Goal: Transaction & Acquisition: Purchase product/service

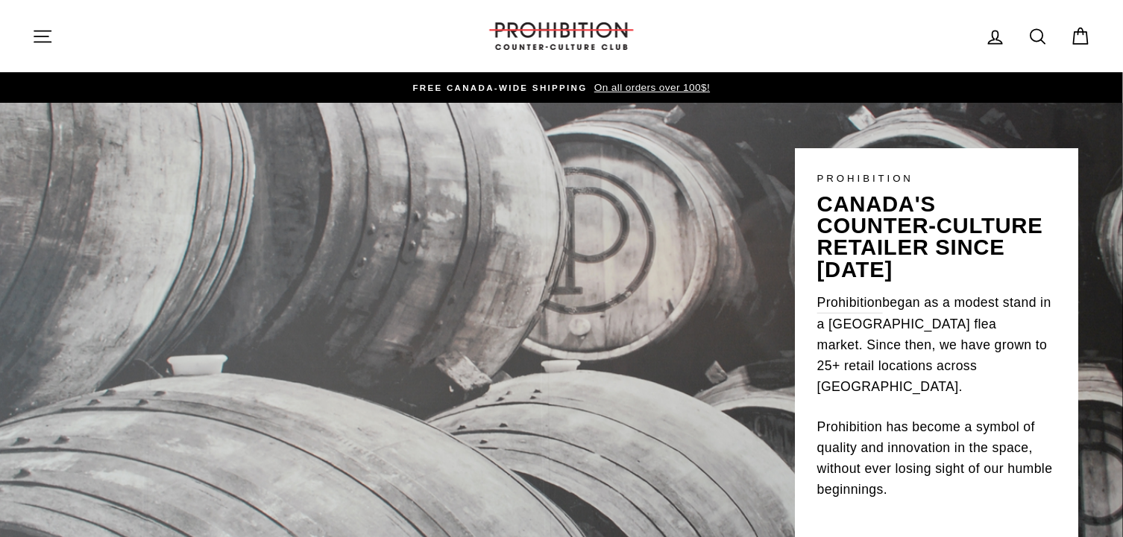
click at [45, 37] on icon "button" at bounding box center [42, 36] width 21 height 21
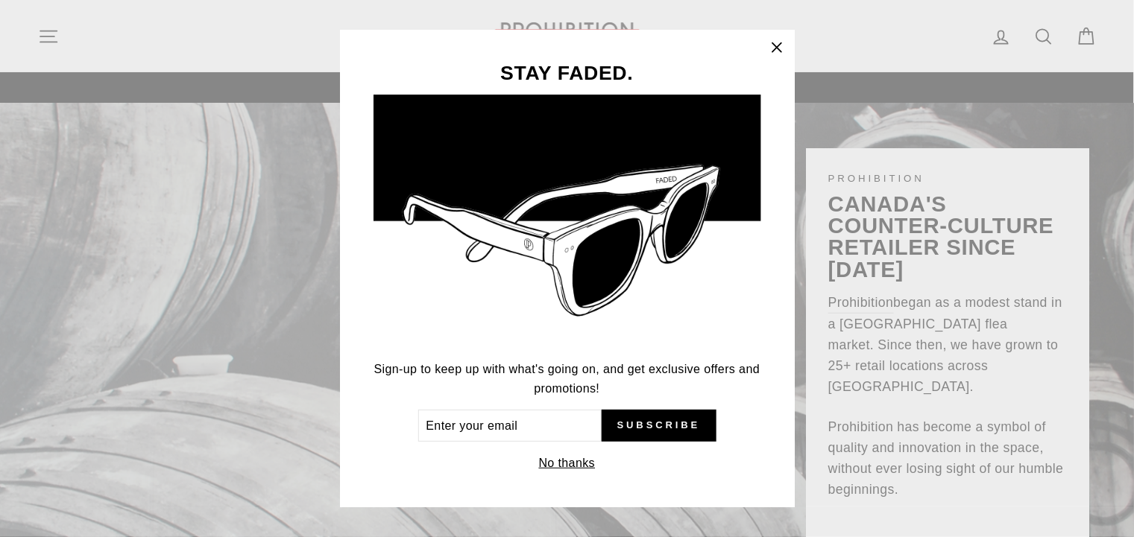
click at [771, 48] on icon "button" at bounding box center [776, 47] width 21 height 21
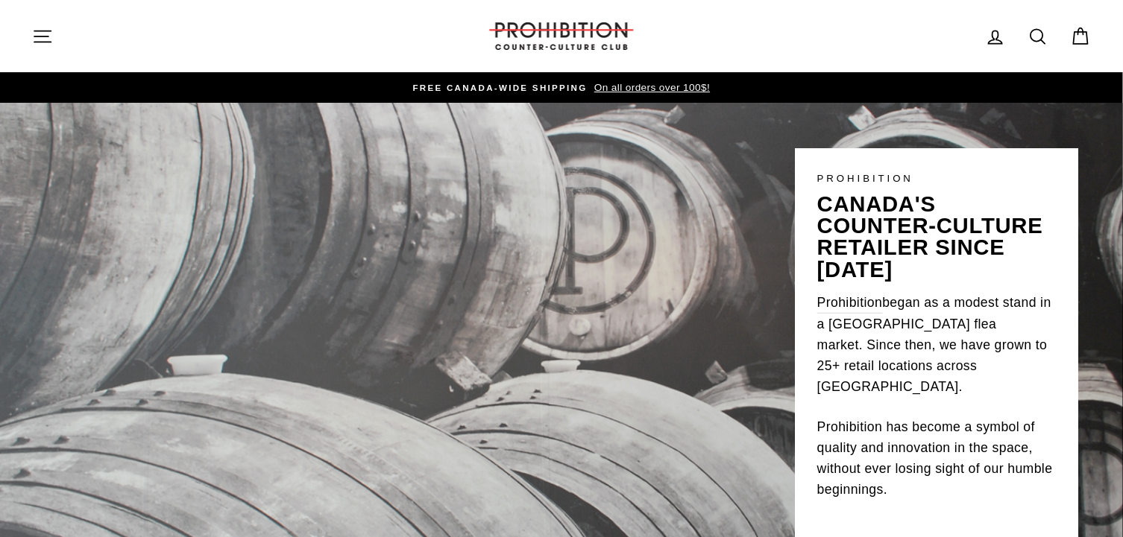
click at [45, 32] on icon "button" at bounding box center [42, 36] width 21 height 21
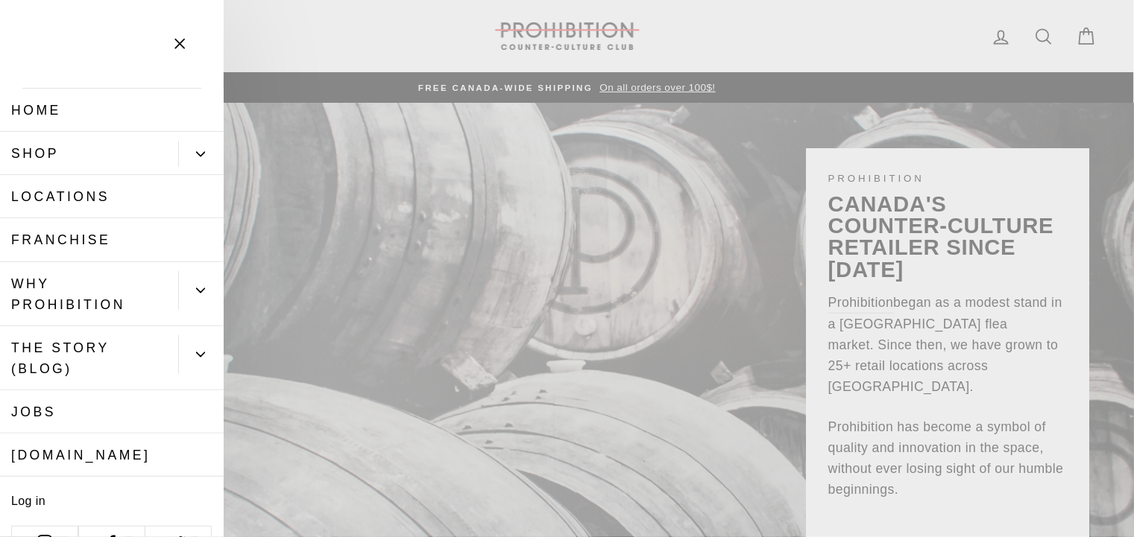
click at [110, 153] on link "Shop" at bounding box center [89, 153] width 178 height 43
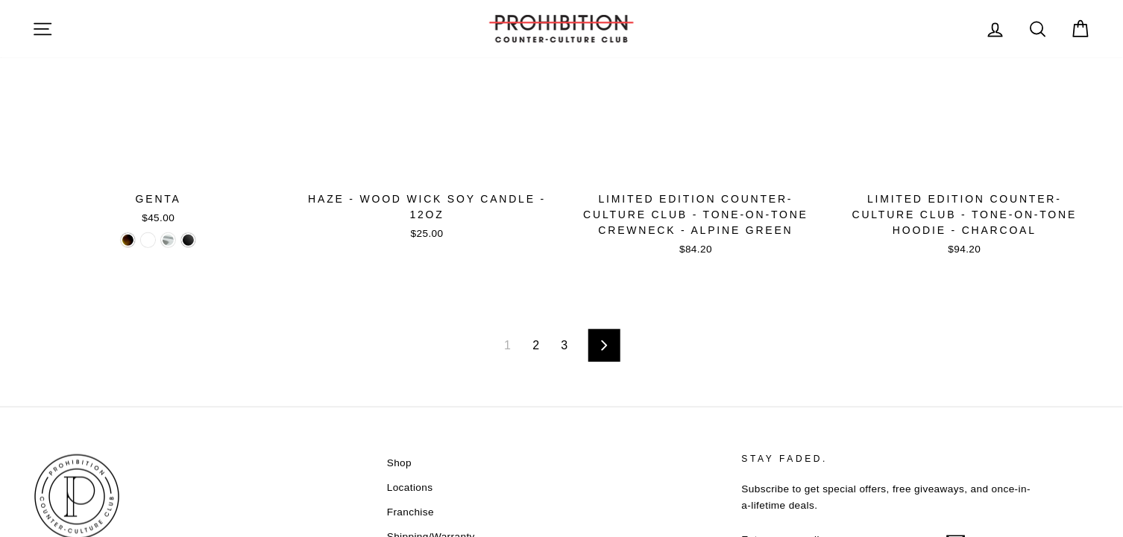
scroll to position [2459, 0]
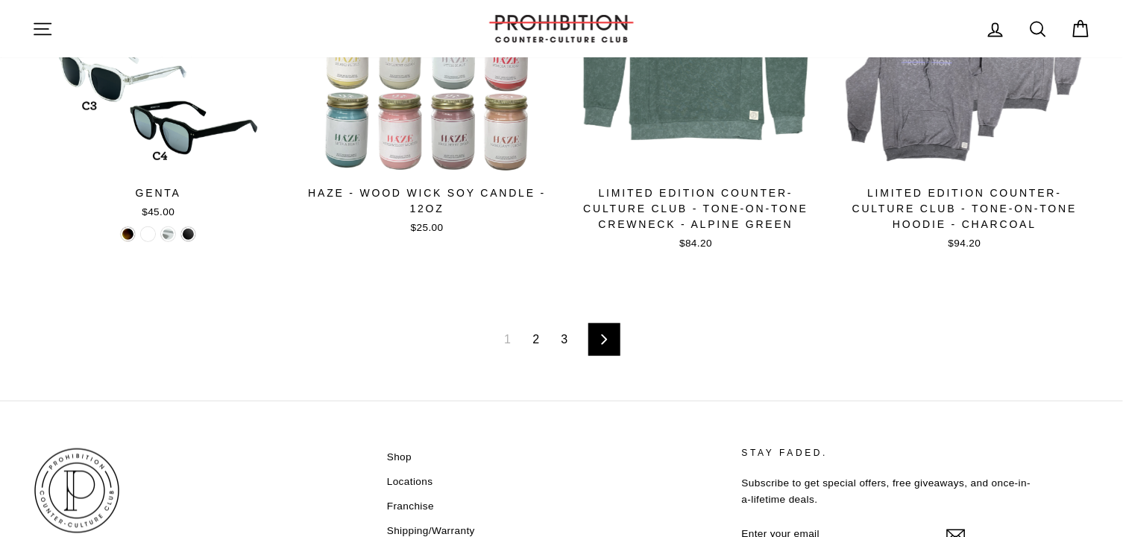
click at [540, 330] on link "2" at bounding box center [535, 340] width 25 height 24
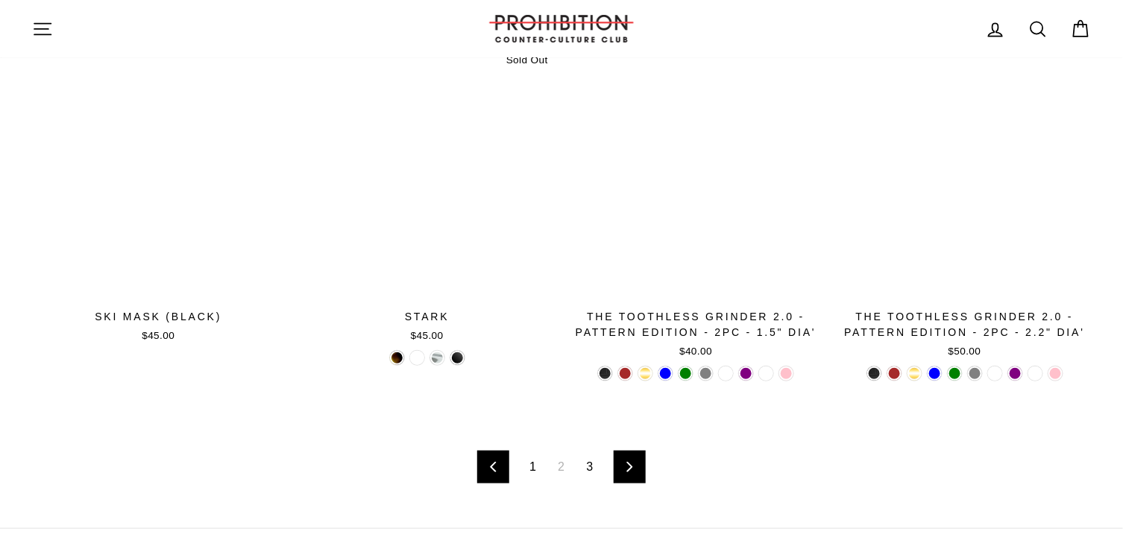
scroll to position [2459, 0]
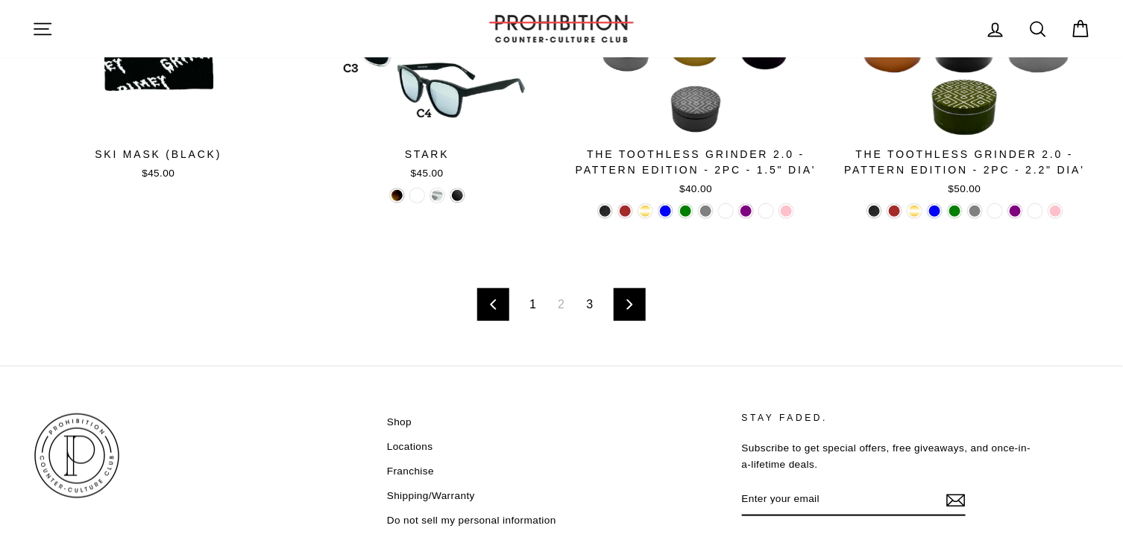
click at [593, 307] on link "3" at bounding box center [590, 305] width 25 height 24
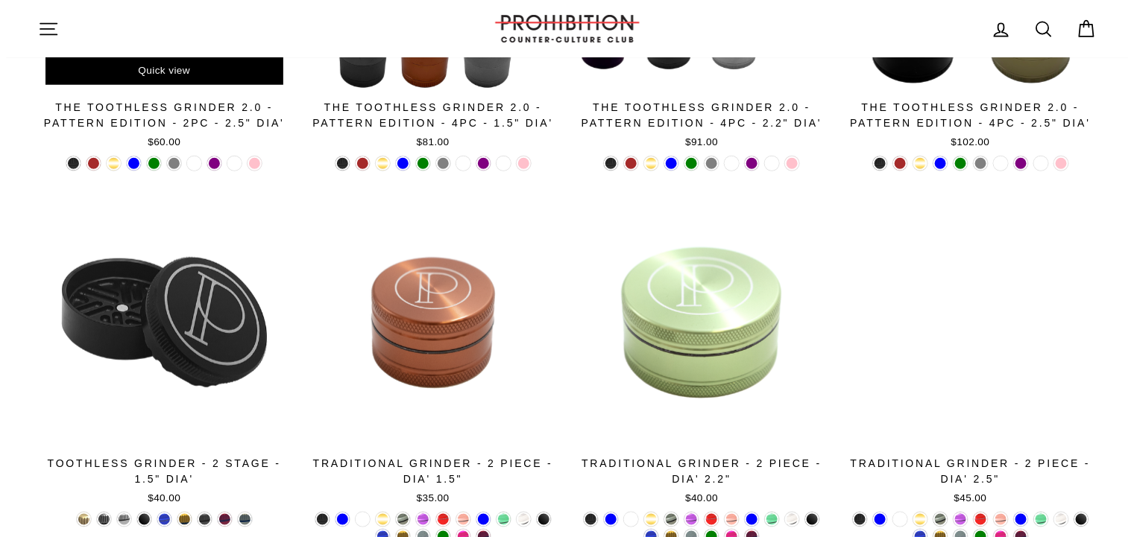
scroll to position [298, 0]
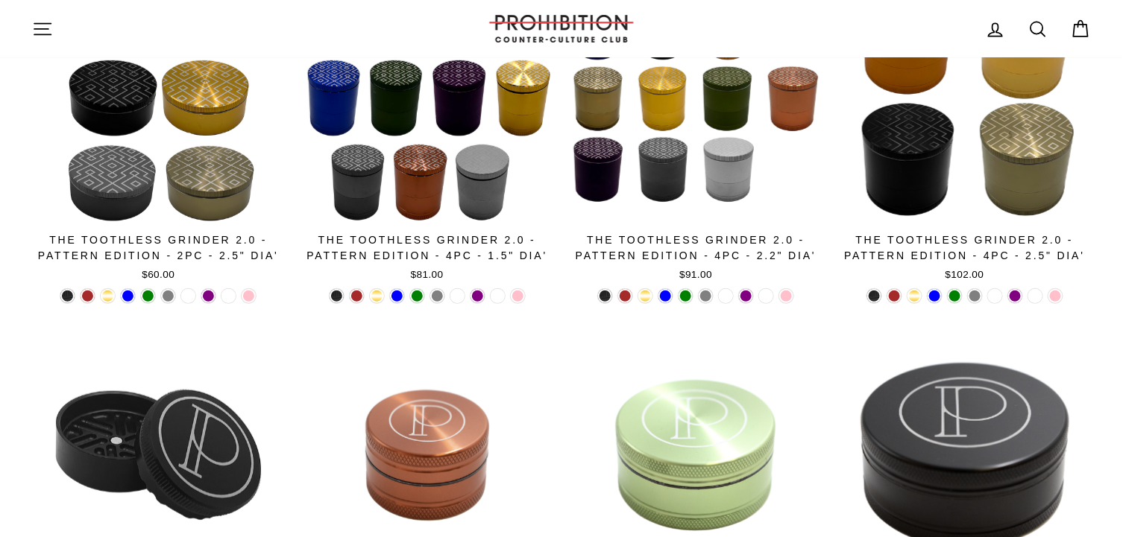
click at [48, 23] on icon "button" at bounding box center [42, 28] width 16 height 11
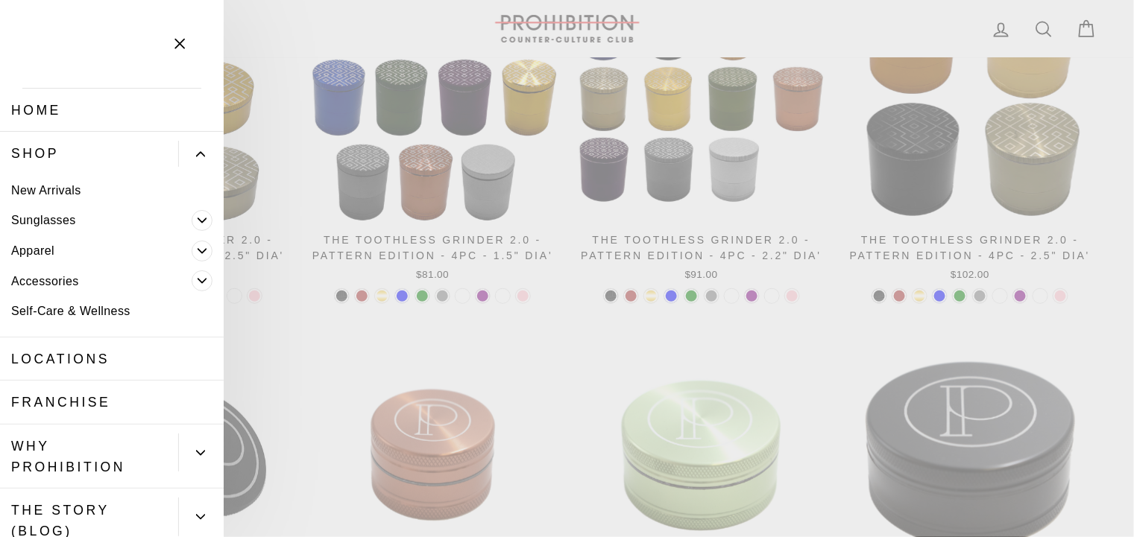
click at [198, 253] on icon "Primary" at bounding box center [202, 251] width 9 height 9
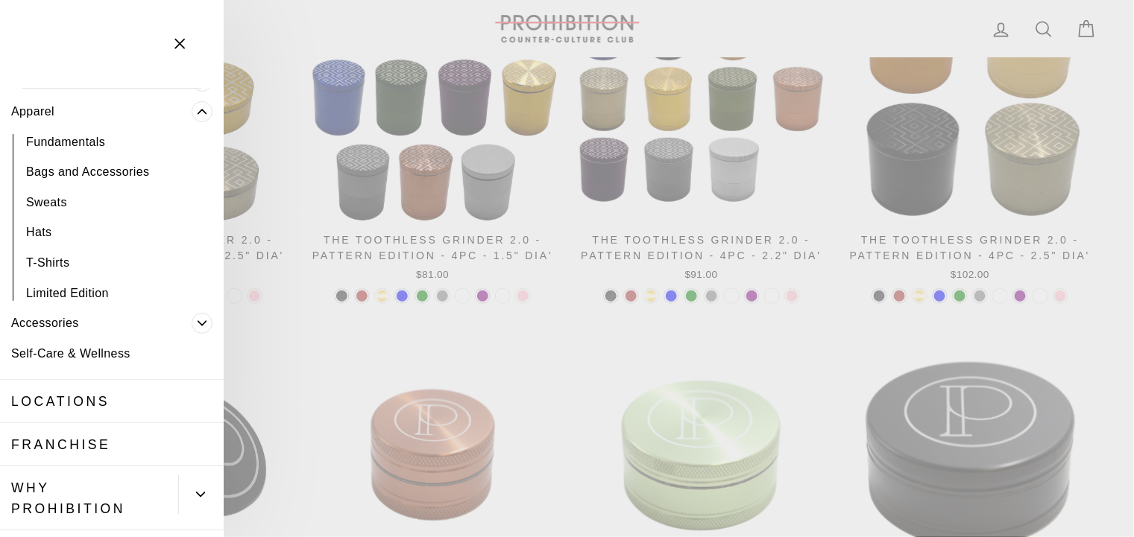
scroll to position [149, 0]
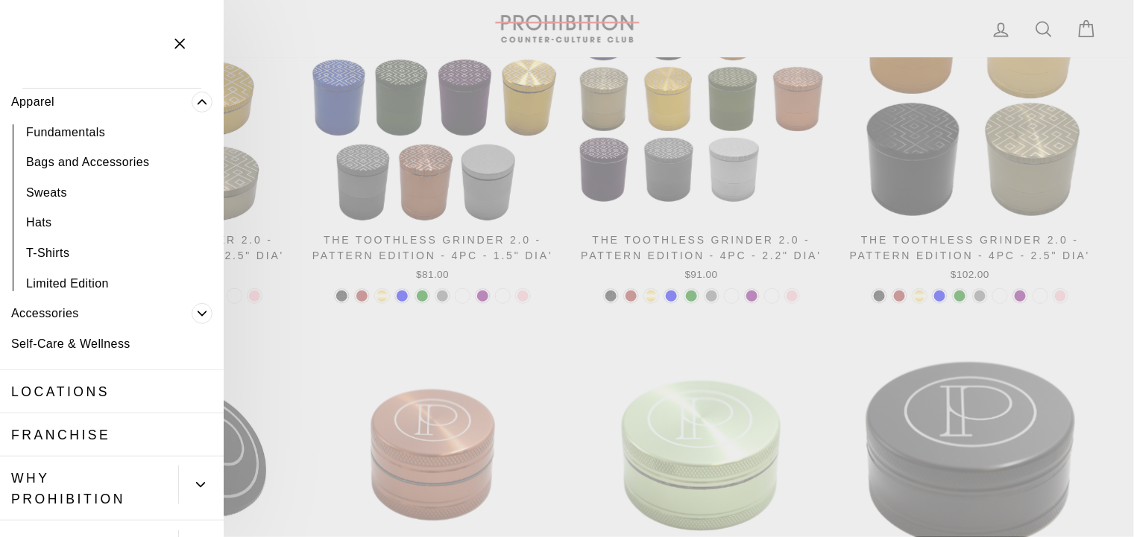
click at [40, 221] on link "Hats" at bounding box center [112, 223] width 224 height 31
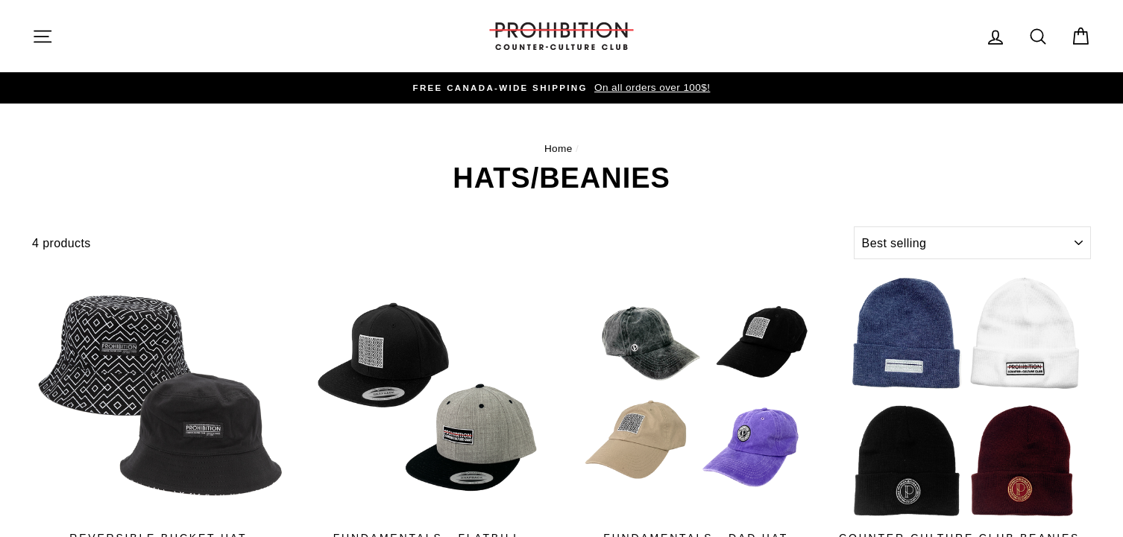
select select "best-selling"
click at [40, 31] on icon "button" at bounding box center [42, 36] width 21 height 21
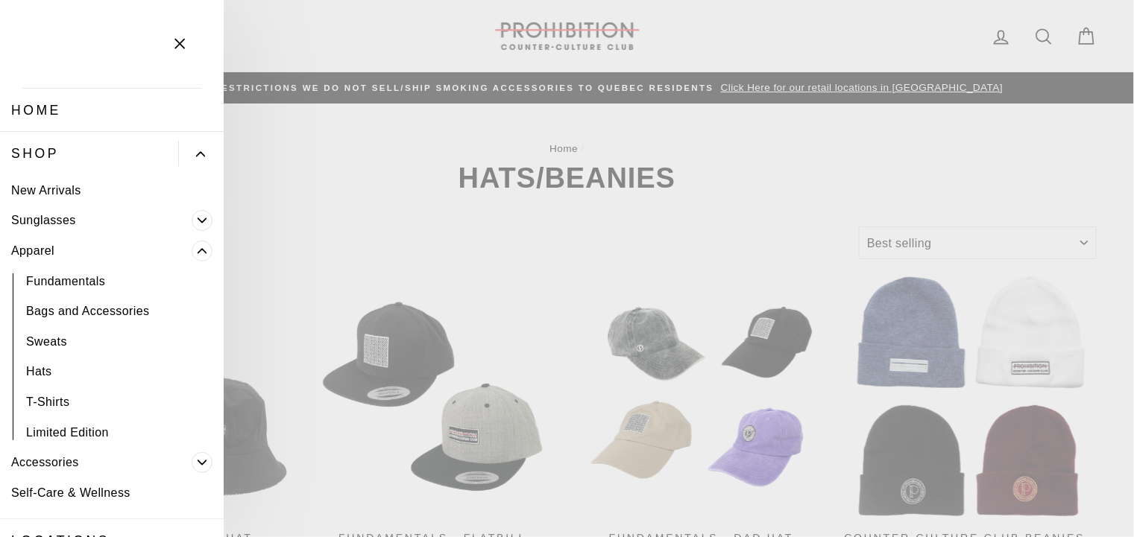
click at [45, 149] on link "Shop" at bounding box center [89, 153] width 178 height 43
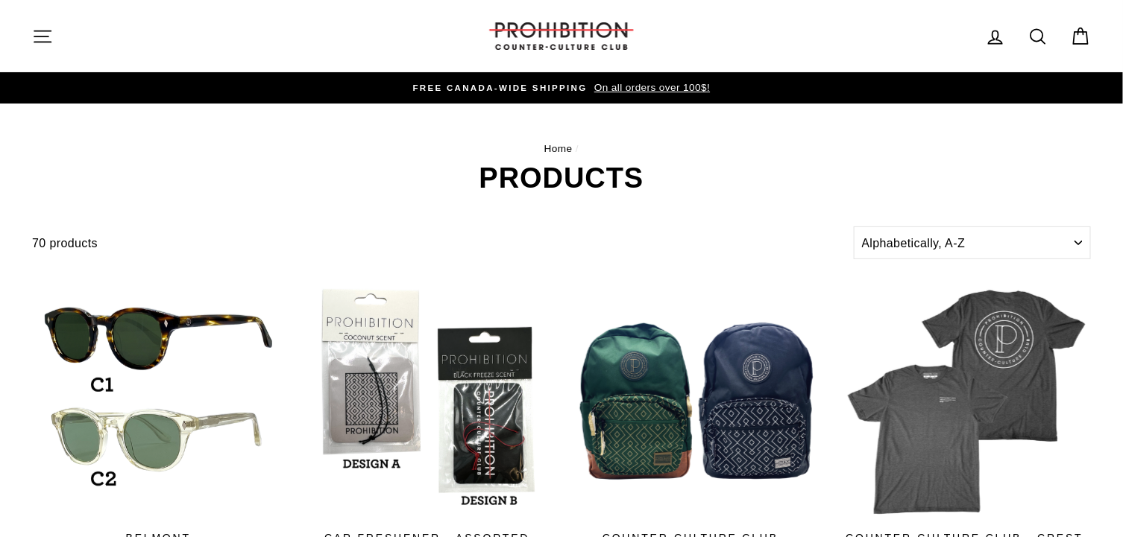
click at [1037, 40] on icon at bounding box center [1037, 36] width 21 height 21
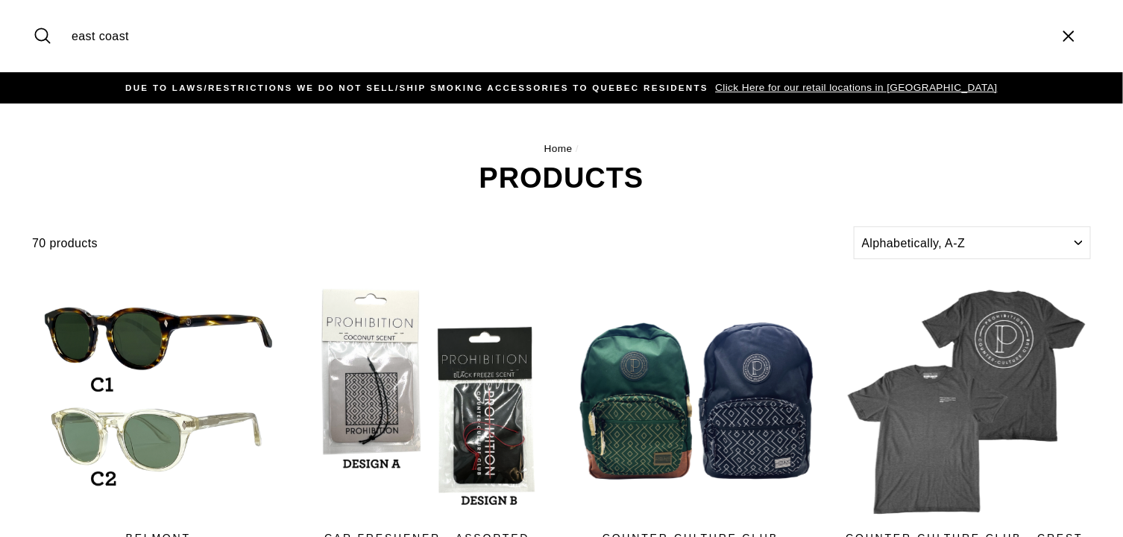
type input "east coast"
click at [32, 11] on button "Search" at bounding box center [48, 36] width 32 height 50
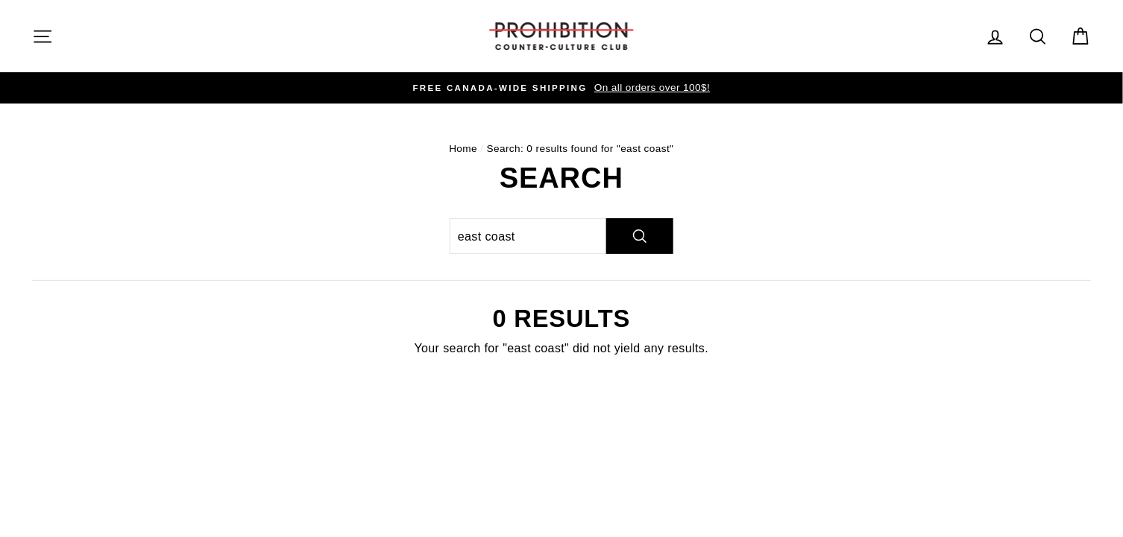
click at [43, 31] on icon "button" at bounding box center [42, 36] width 21 height 21
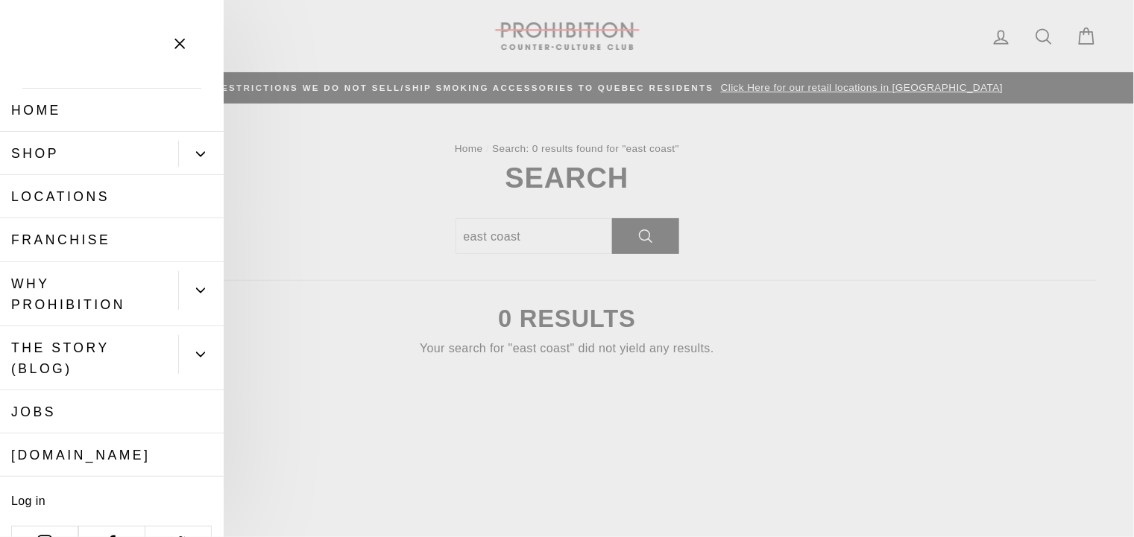
click at [30, 107] on link "Home" at bounding box center [112, 110] width 224 height 43
